Goal: Information Seeking & Learning: Learn about a topic

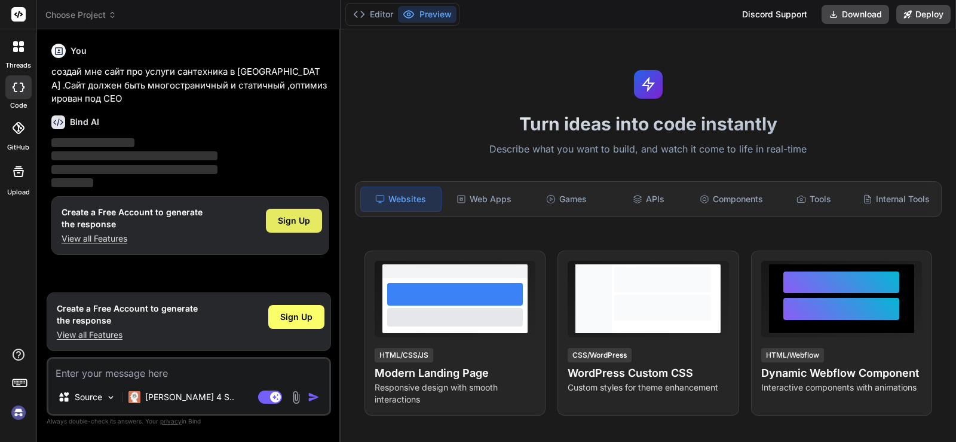
click at [289, 223] on span "Sign Up" at bounding box center [294, 221] width 32 height 12
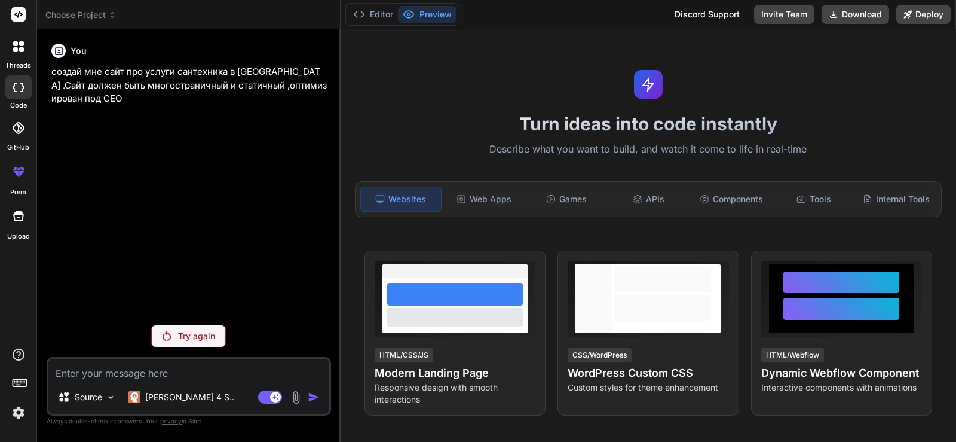
click at [196, 342] on div "Try again" at bounding box center [188, 335] width 75 height 23
click at [25, 93] on div at bounding box center [18, 87] width 26 height 24
type textarea "x"
click at [14, 51] on icon at bounding box center [15, 49] width 5 height 5
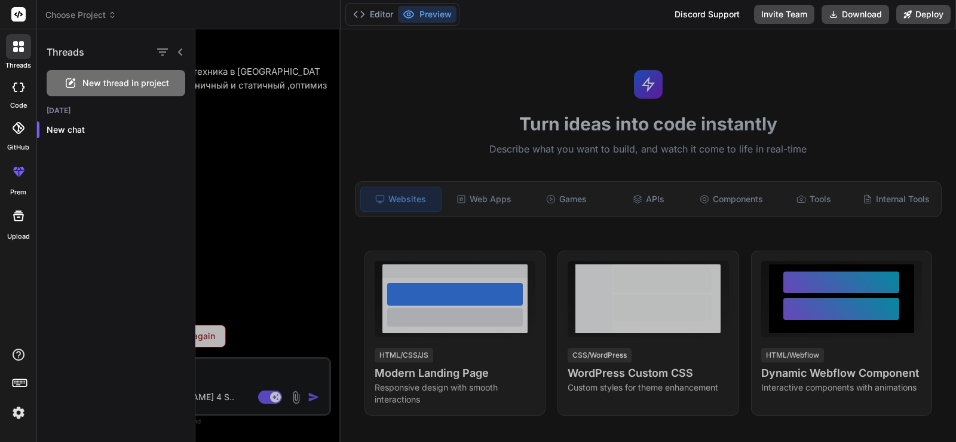
click at [24, 127] on icon at bounding box center [19, 128] width 12 height 12
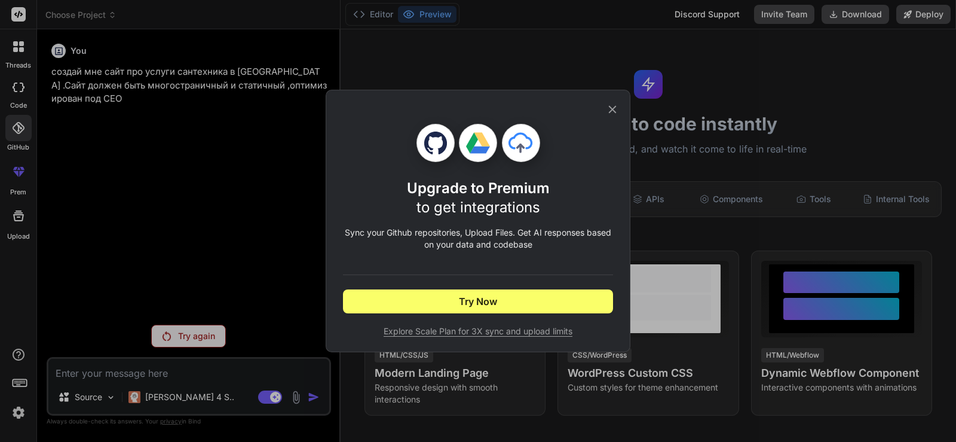
click at [17, 177] on div "Upgrade to Premium to get integrations Sync your Github repositories, Upload Fi…" at bounding box center [478, 221] width 956 height 442
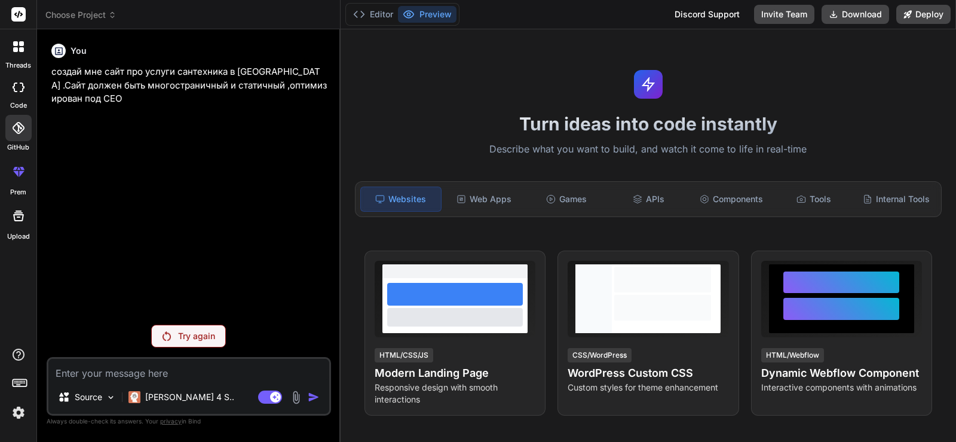
click at [17, 177] on icon at bounding box center [18, 171] width 14 height 14
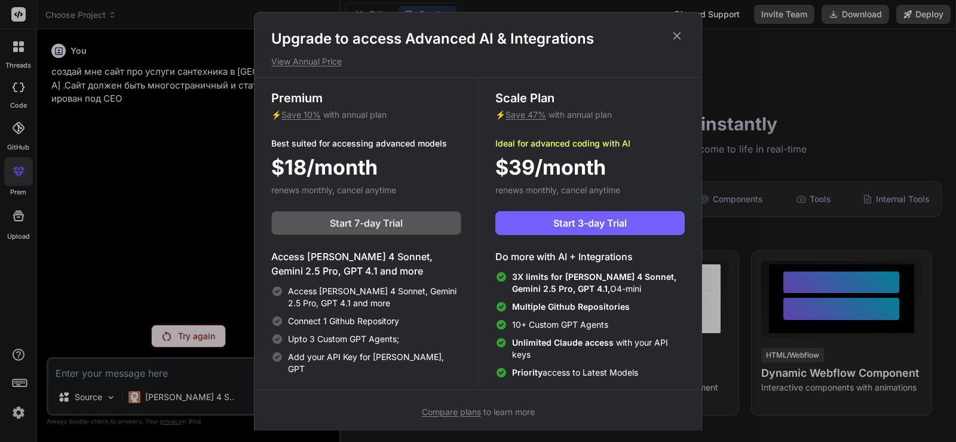
click at [370, 219] on span "Start 7-day Trial" at bounding box center [366, 223] width 73 height 14
click at [675, 35] on icon at bounding box center [676, 35] width 13 height 13
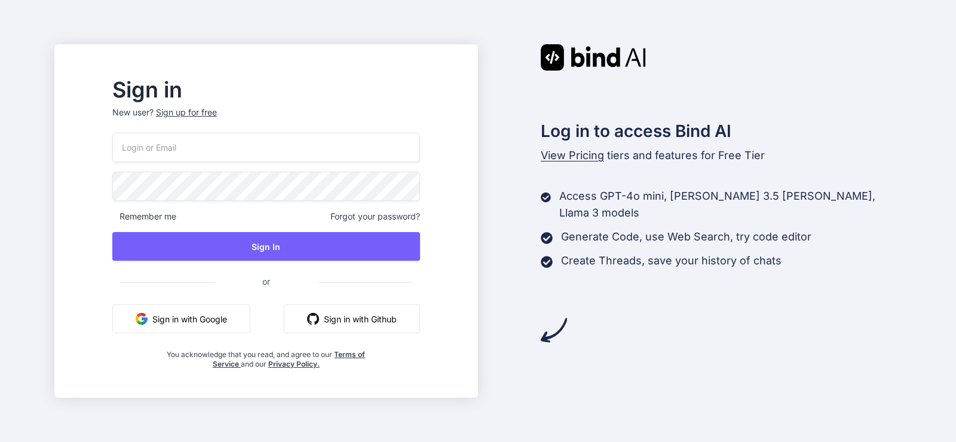
click at [225, 323] on button "Sign in with Google" at bounding box center [181, 318] width 138 height 29
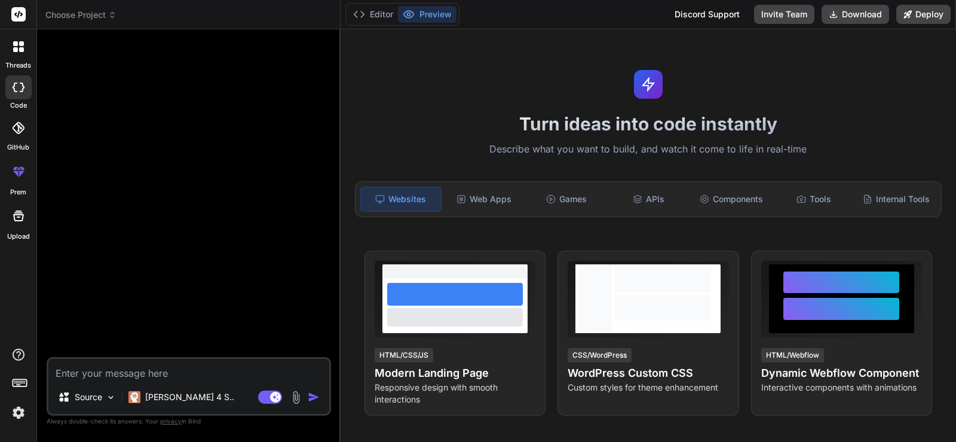
drag, startPoint x: 464, startPoint y: 63, endPoint x: 851, endPoint y: 53, distance: 386.7
click at [851, 53] on div "Turn ideas into code instantly Describe what you want to build, and watch it co…" at bounding box center [648, 235] width 615 height 412
click at [16, 416] on img at bounding box center [18, 412] width 20 height 20
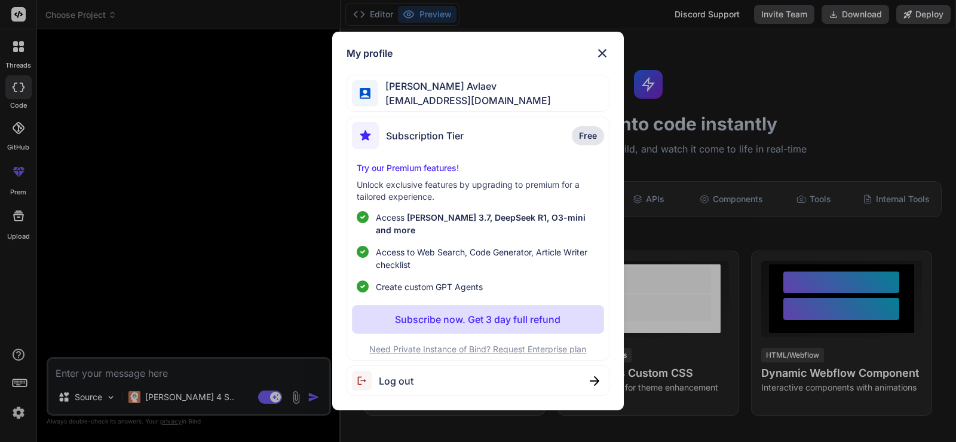
click at [18, 412] on div "My profile Manas Avlaev amanas5535332@gmail.com Subscription Tier Free Try our …" at bounding box center [478, 221] width 956 height 442
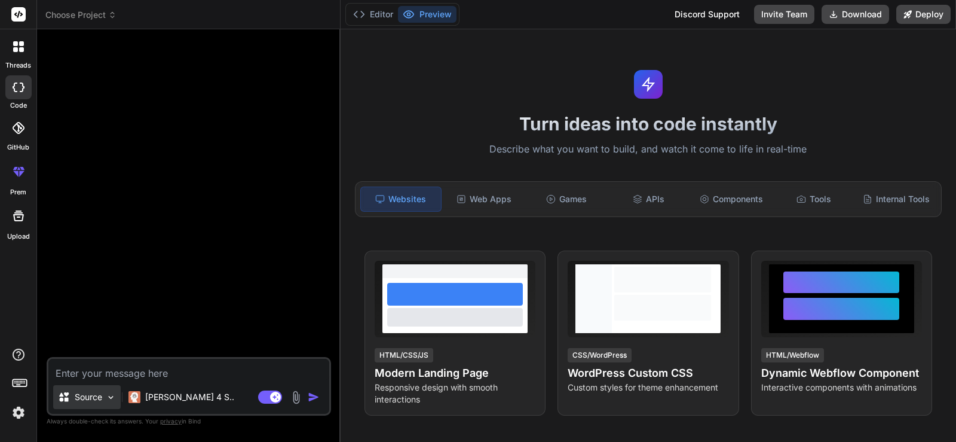
click at [108, 393] on img at bounding box center [111, 397] width 10 height 10
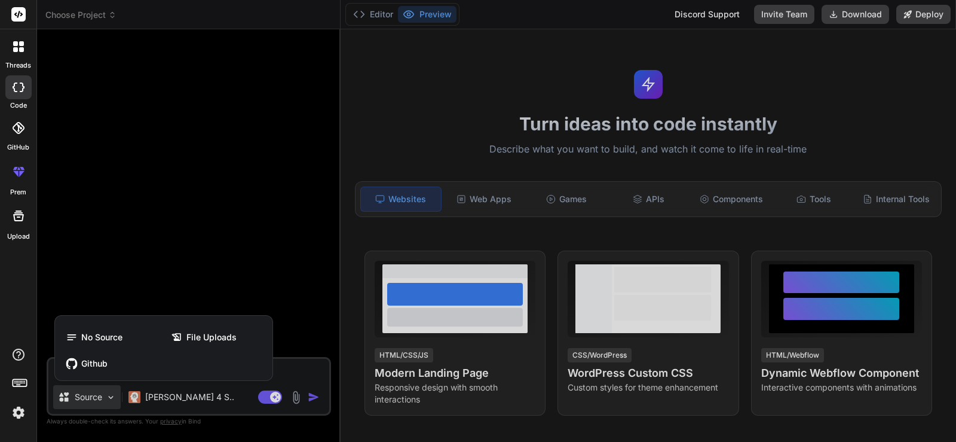
click at [170, 281] on div at bounding box center [478, 221] width 956 height 442
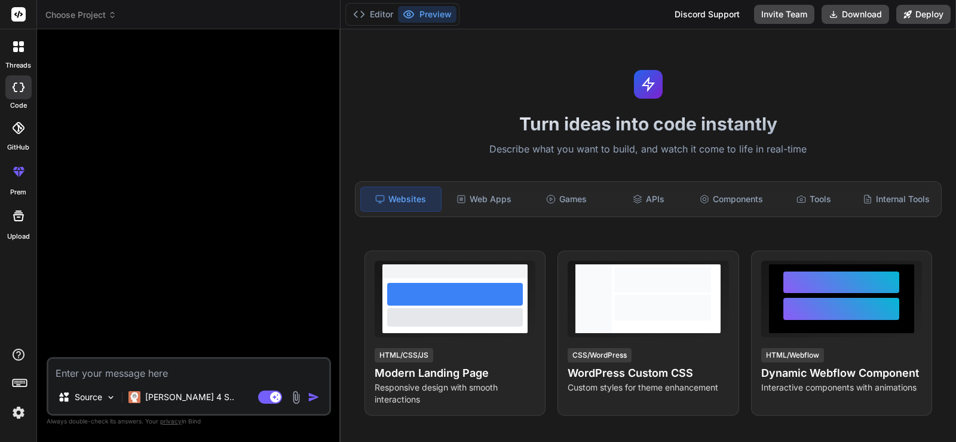
click at [293, 398] on img at bounding box center [296, 397] width 14 height 14
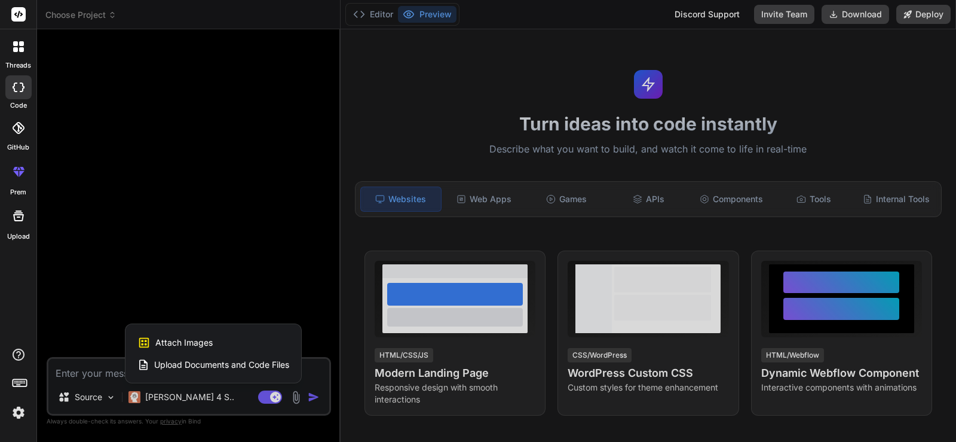
click at [316, 306] on div at bounding box center [478, 221] width 956 height 442
type textarea "x"
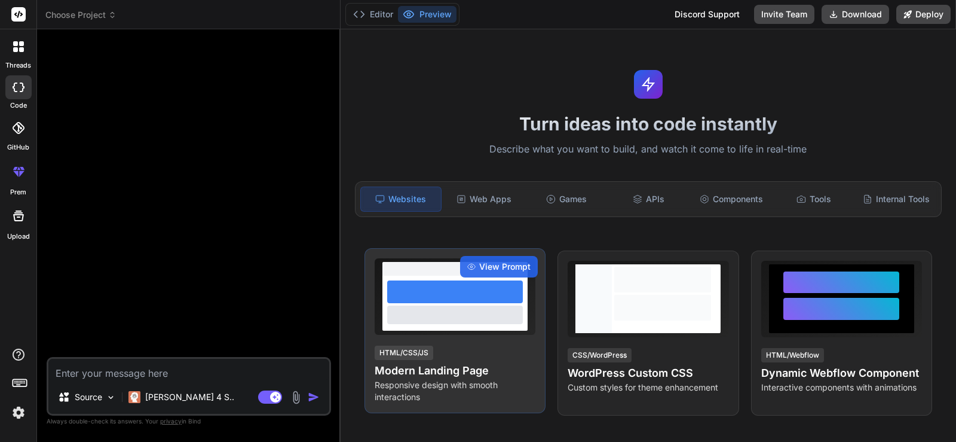
click at [415, 348] on div "HTML/CSS/JS" at bounding box center [404, 352] width 59 height 14
click at [419, 323] on div at bounding box center [455, 314] width 136 height 18
click at [401, 378] on h4 "Modern Landing Page" at bounding box center [455, 370] width 161 height 17
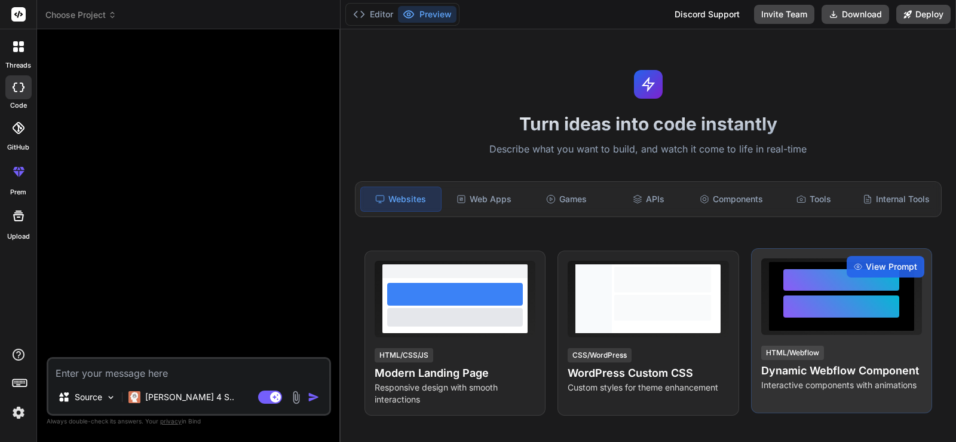
click at [805, 369] on h4 "Dynamic Webflow Component" at bounding box center [841, 370] width 161 height 17
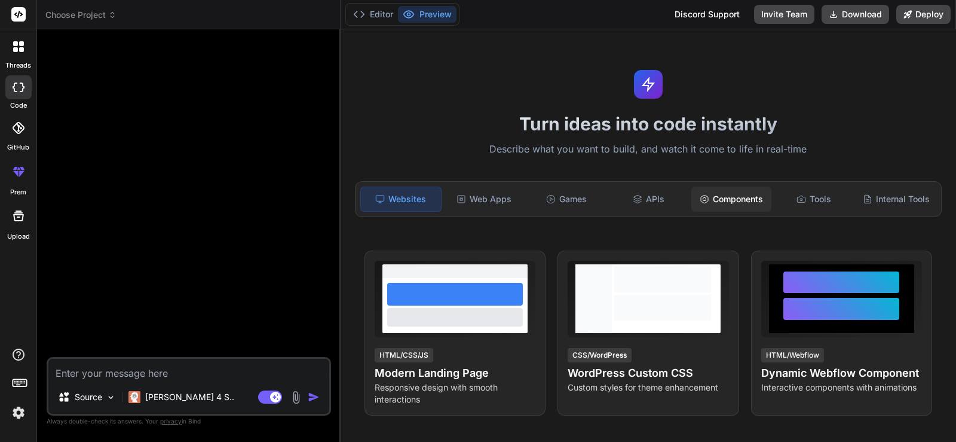
click at [747, 194] on div "Components" at bounding box center [731, 198] width 80 height 25
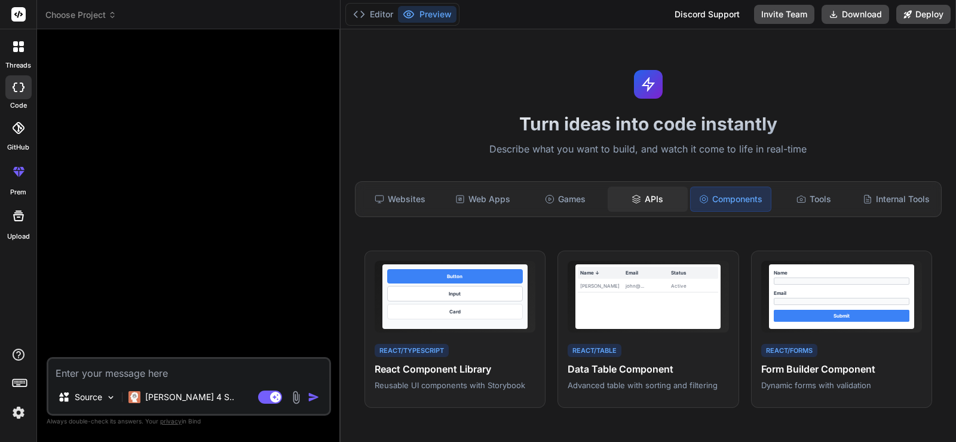
click at [649, 191] on div "APIs" at bounding box center [648, 198] width 80 height 25
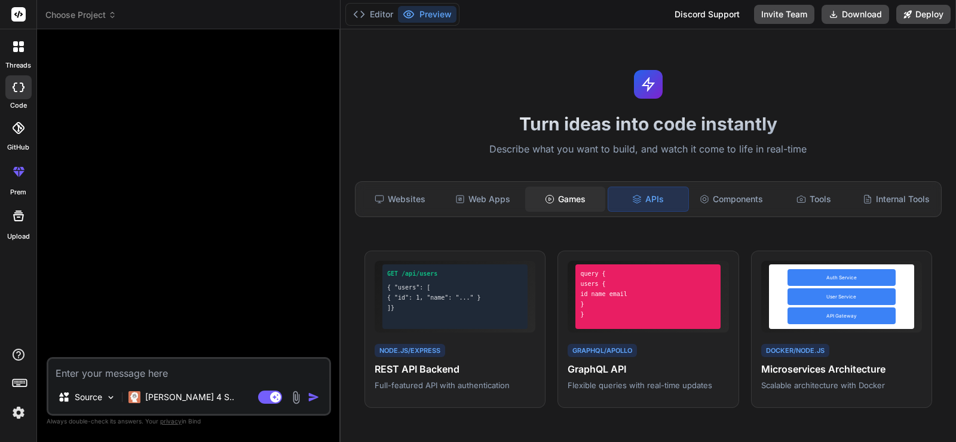
click at [577, 192] on div "Games" at bounding box center [565, 198] width 80 height 25
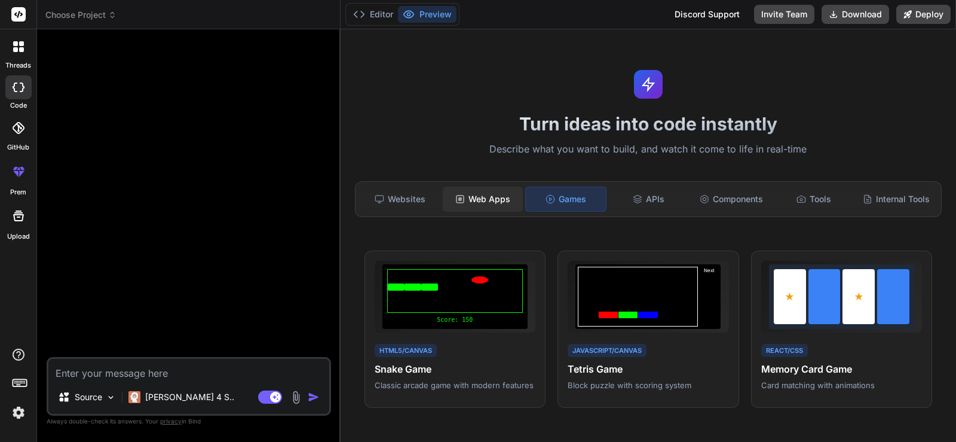
click at [473, 202] on div "Web Apps" at bounding box center [483, 198] width 80 height 25
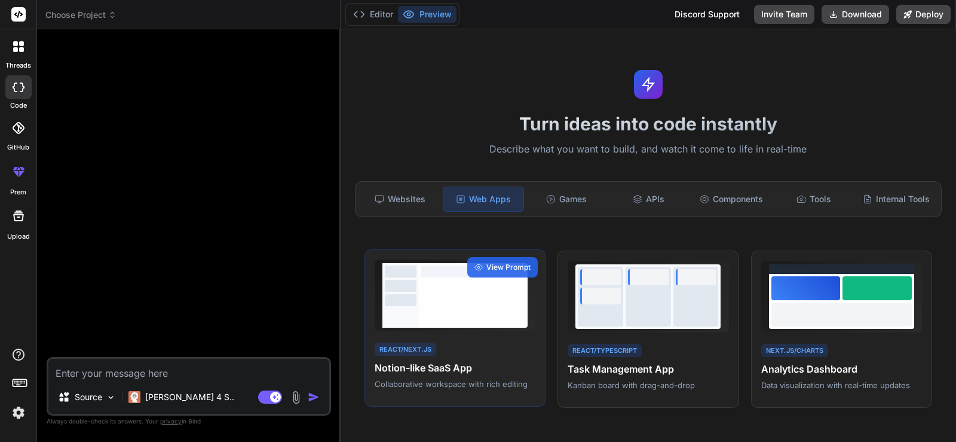
click at [408, 369] on h4 "Notion-like SaaS App" at bounding box center [455, 367] width 161 height 14
click at [390, 20] on button "Editor" at bounding box center [373, 14] width 50 height 17
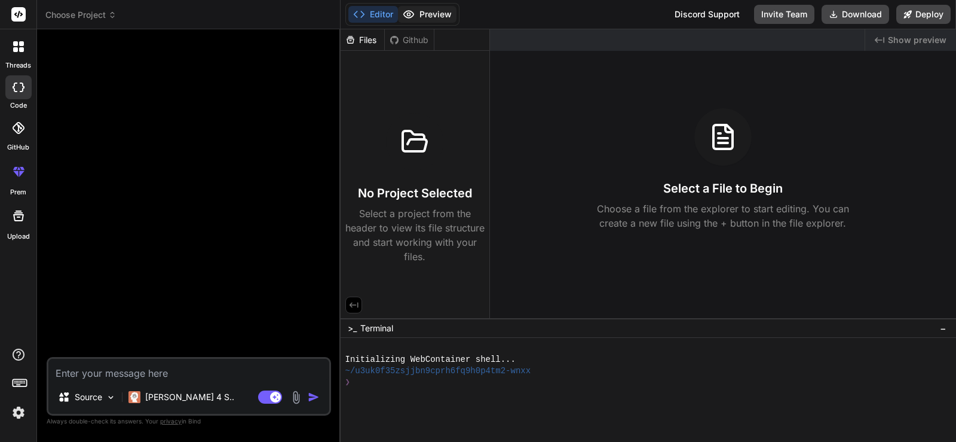
click at [422, 13] on button "Preview" at bounding box center [427, 14] width 59 height 17
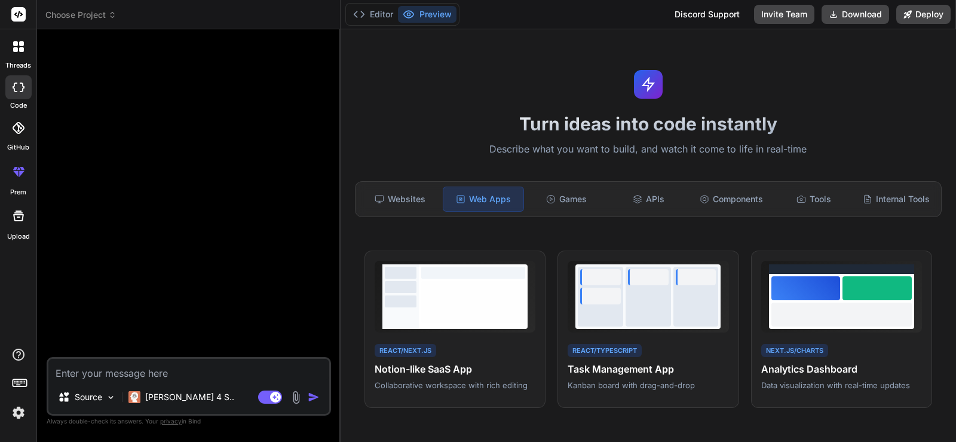
click at [13, 47] on icon at bounding box center [18, 46] width 11 height 11
